Goal: Task Accomplishment & Management: Use online tool/utility

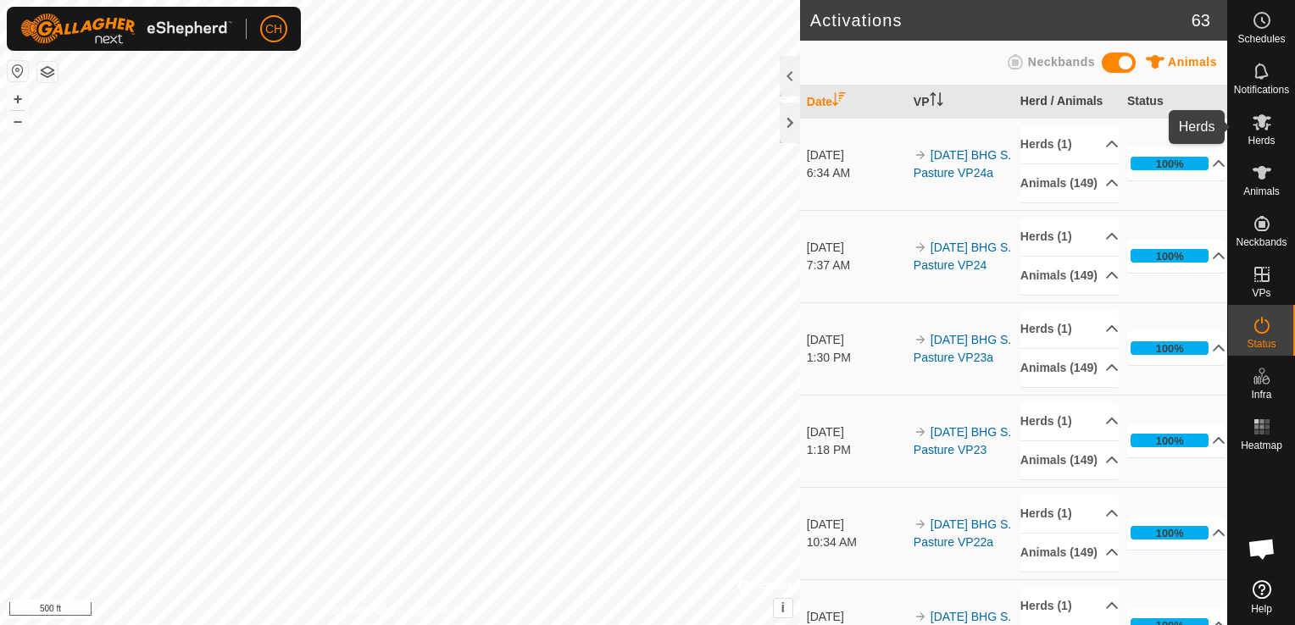
click at [1257, 136] on span "Herds" at bounding box center [1260, 141] width 27 height 10
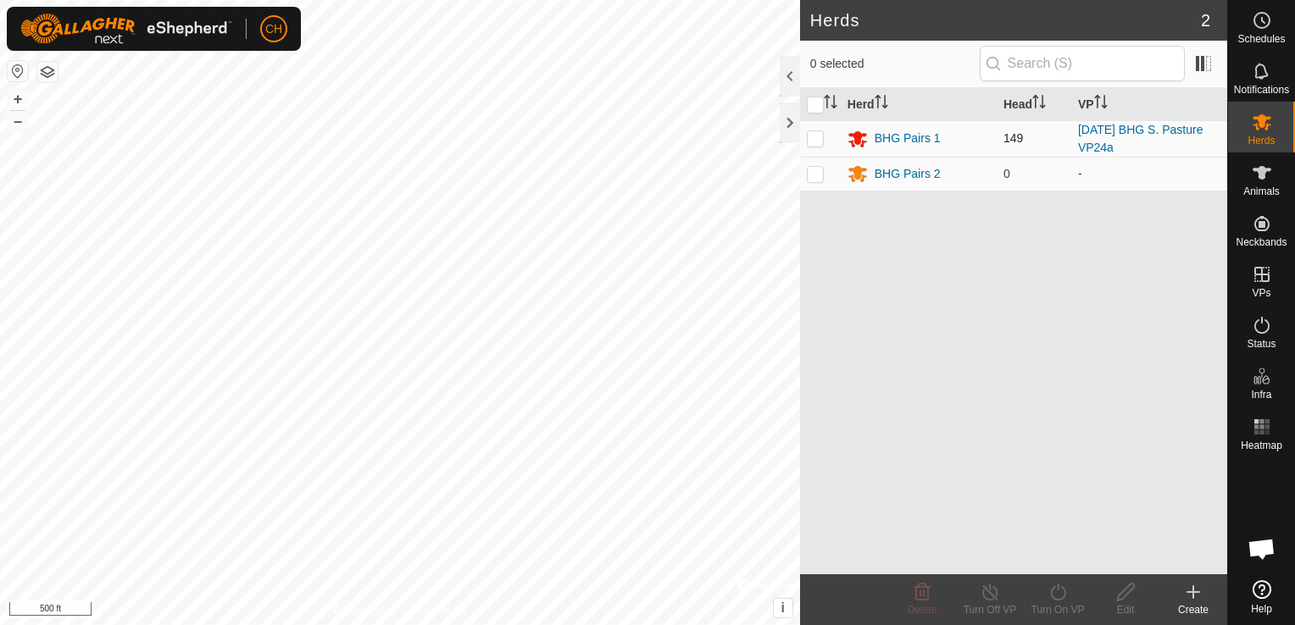
click at [813, 141] on p-checkbox at bounding box center [815, 138] width 17 height 14
checkbox input "true"
click at [1054, 597] on icon at bounding box center [1057, 592] width 21 height 20
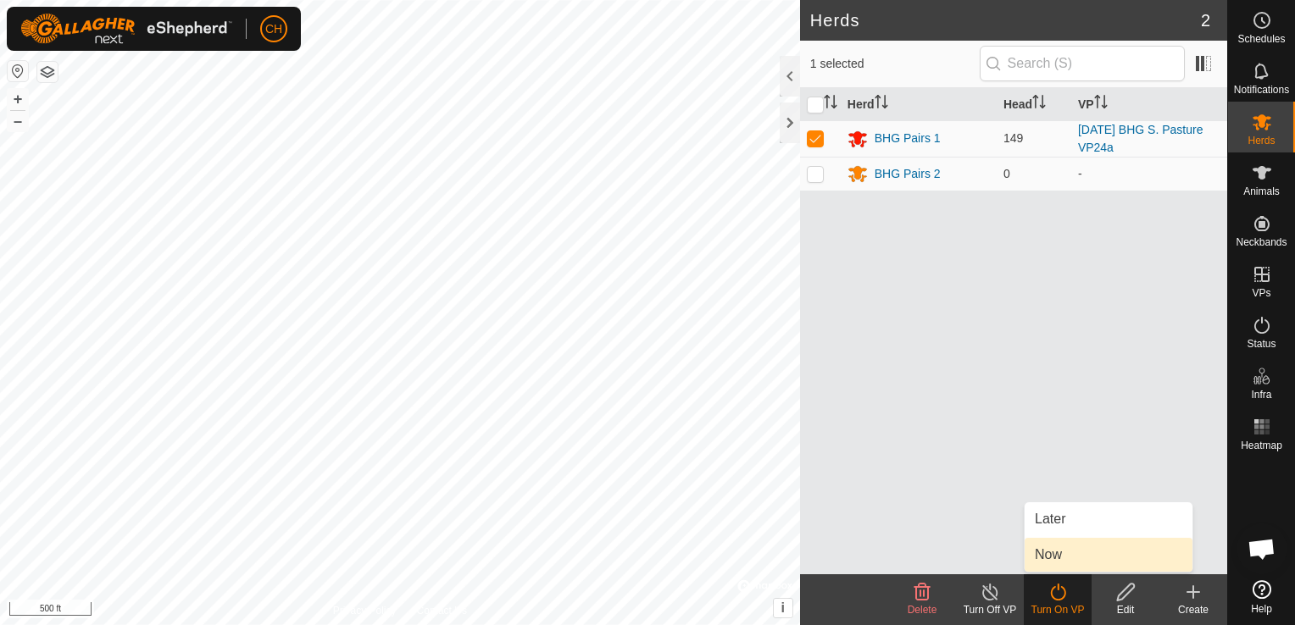
click at [1059, 561] on link "Now" at bounding box center [1108, 555] width 168 height 34
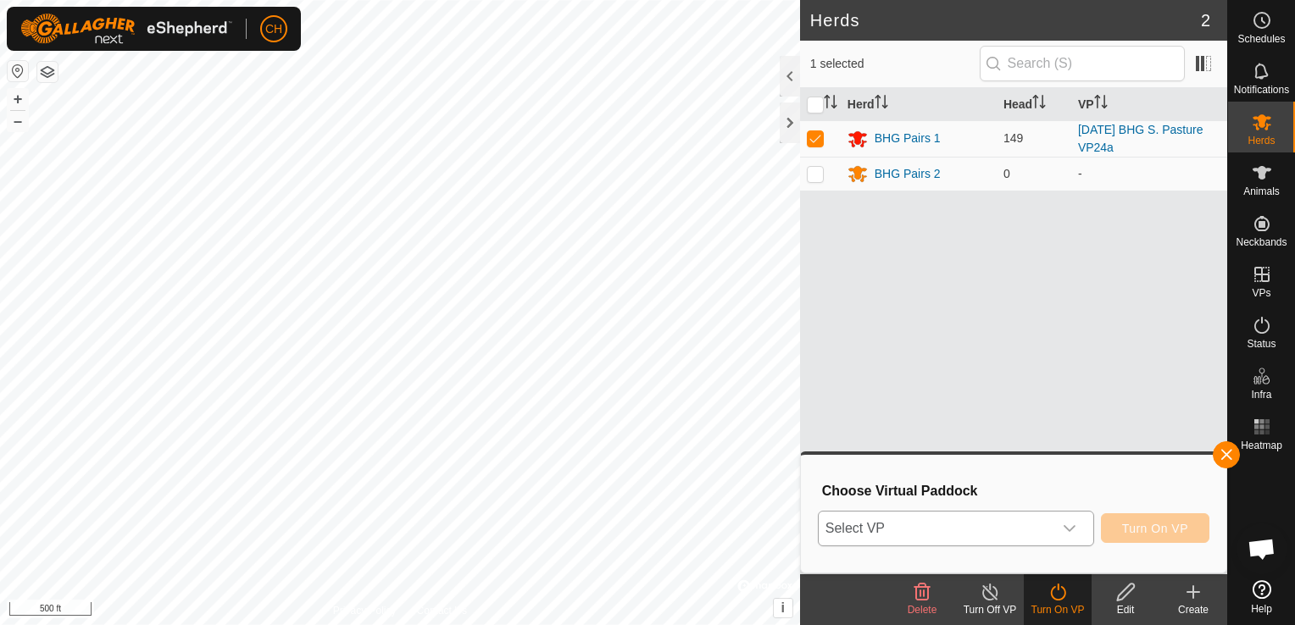
click at [1072, 528] on icon "dropdown trigger" at bounding box center [1069, 529] width 14 height 14
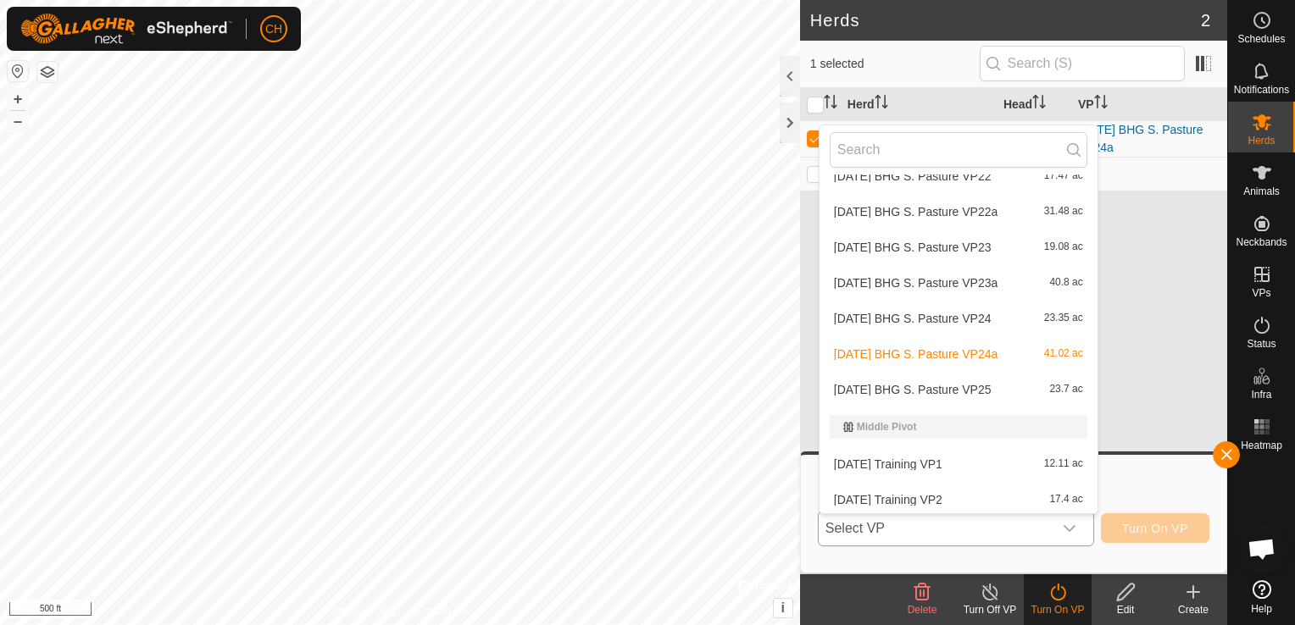
scroll to position [1481, 0]
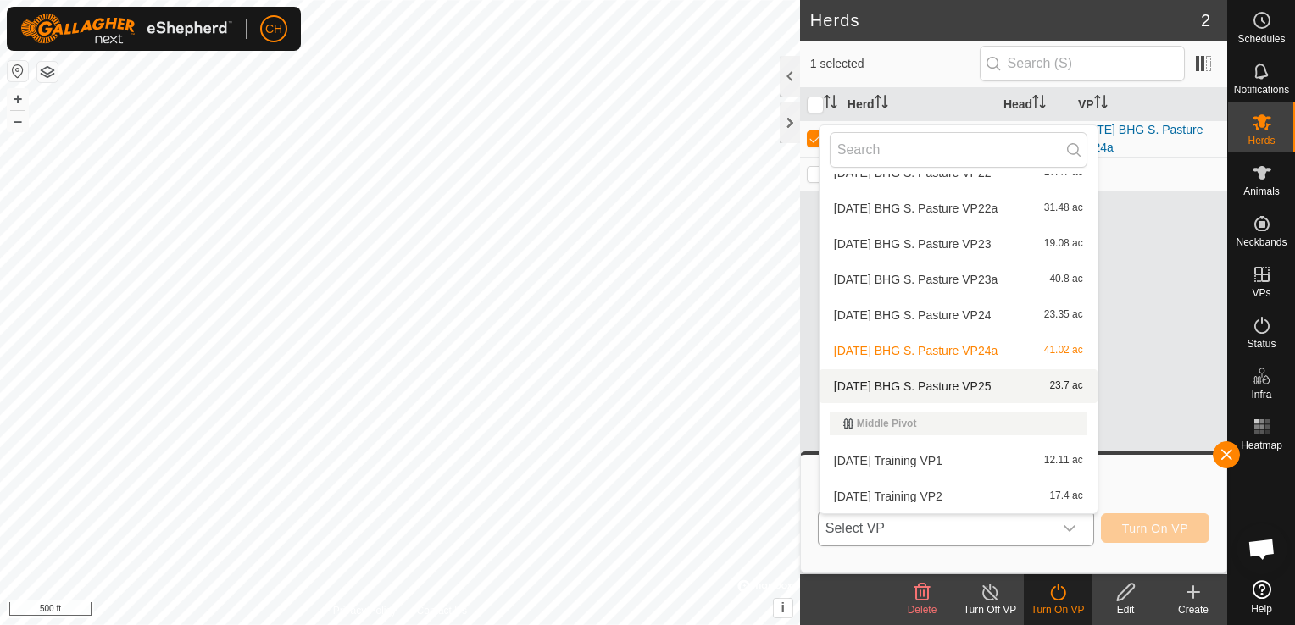
click at [922, 383] on li "[DATE] BHG S. Pasture VP25 23.7 ac" at bounding box center [958, 386] width 278 height 34
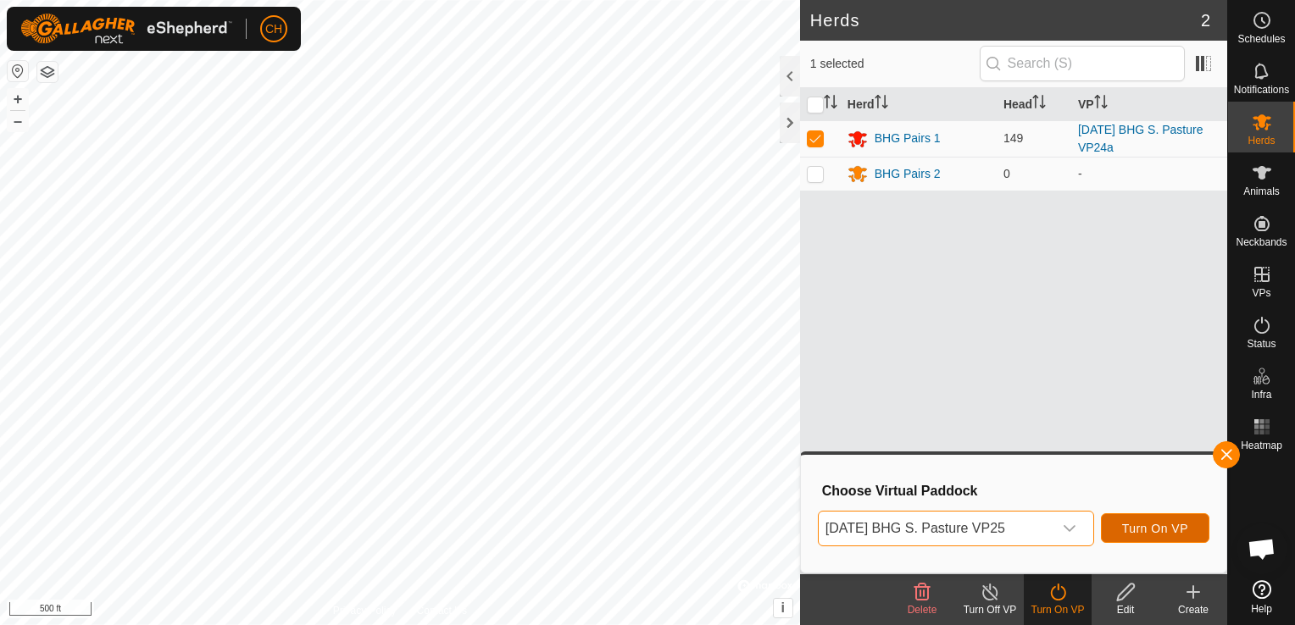
click at [1173, 532] on span "Turn On VP" at bounding box center [1155, 529] width 66 height 14
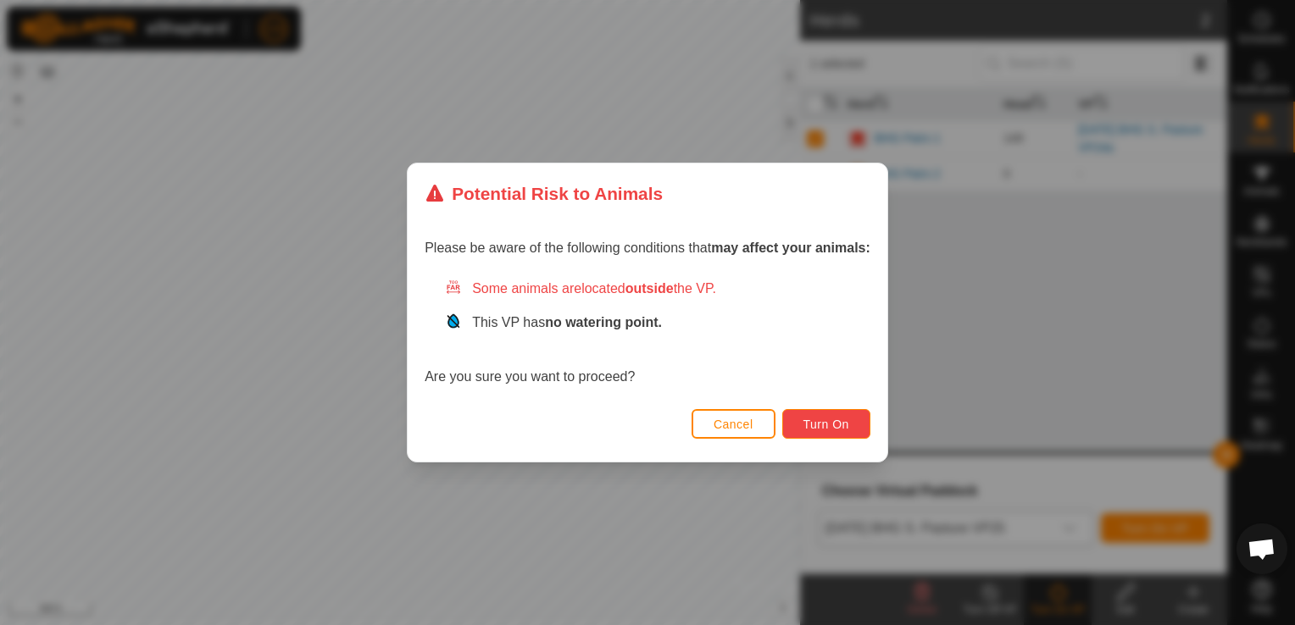
click at [819, 425] on span "Turn On" at bounding box center [826, 425] width 46 height 14
